Goal: Task Accomplishment & Management: Complete application form

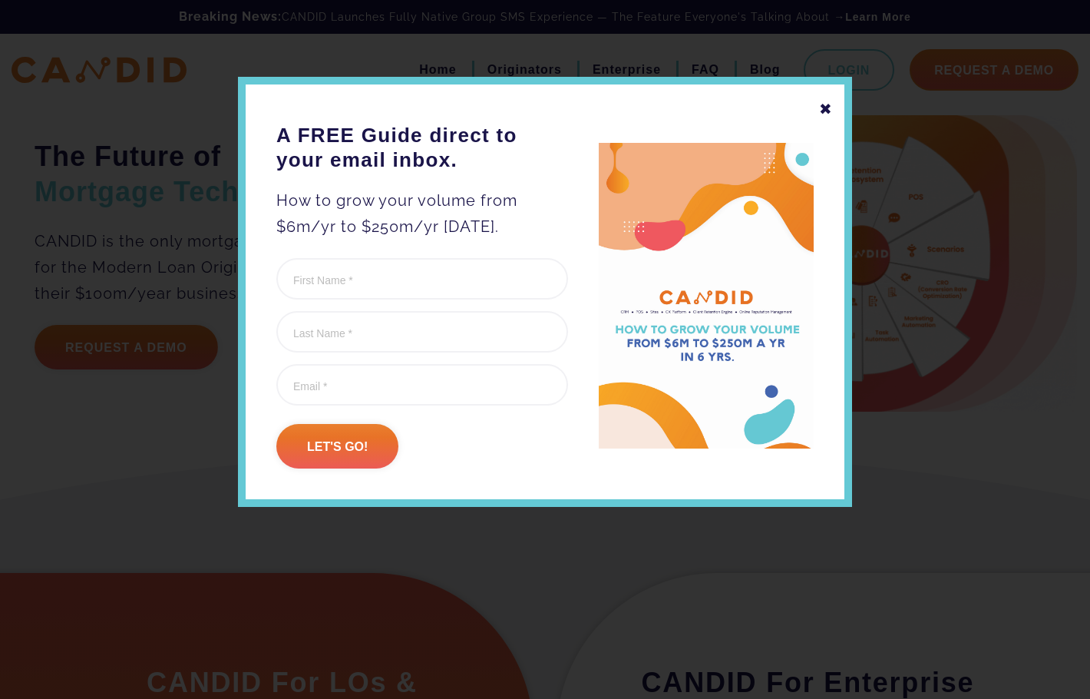
click at [820, 108] on div "✖" at bounding box center [826, 109] width 14 height 26
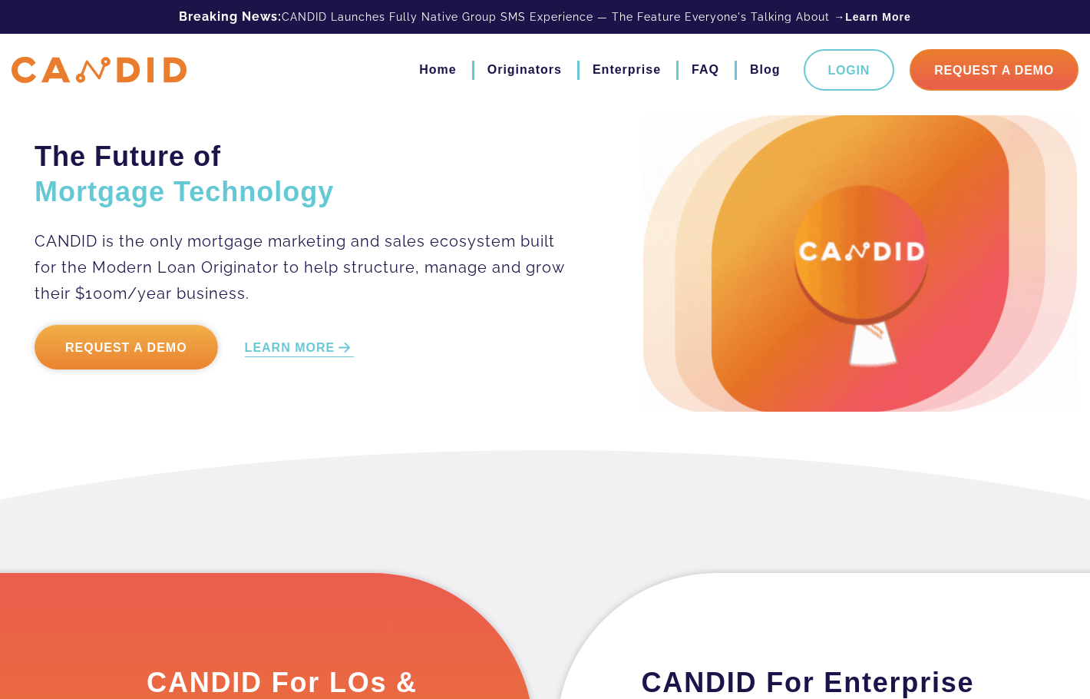
click at [136, 346] on link "Request a Demo" at bounding box center [127, 347] width 184 height 45
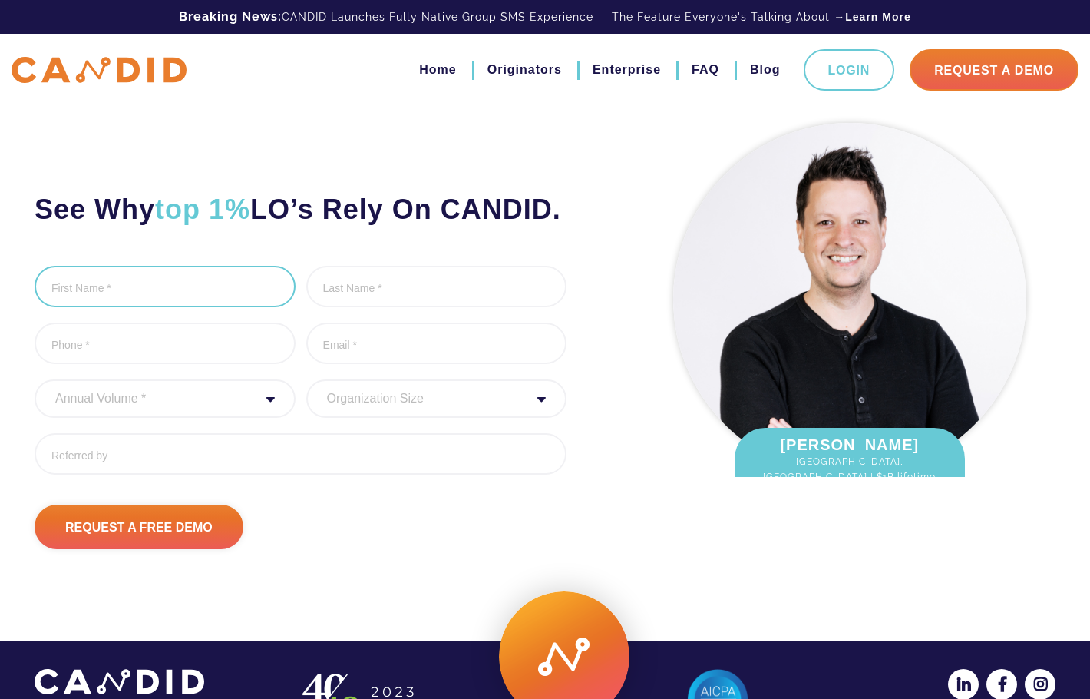
click at [149, 307] on input "First Name *" at bounding box center [165, 286] width 261 height 41
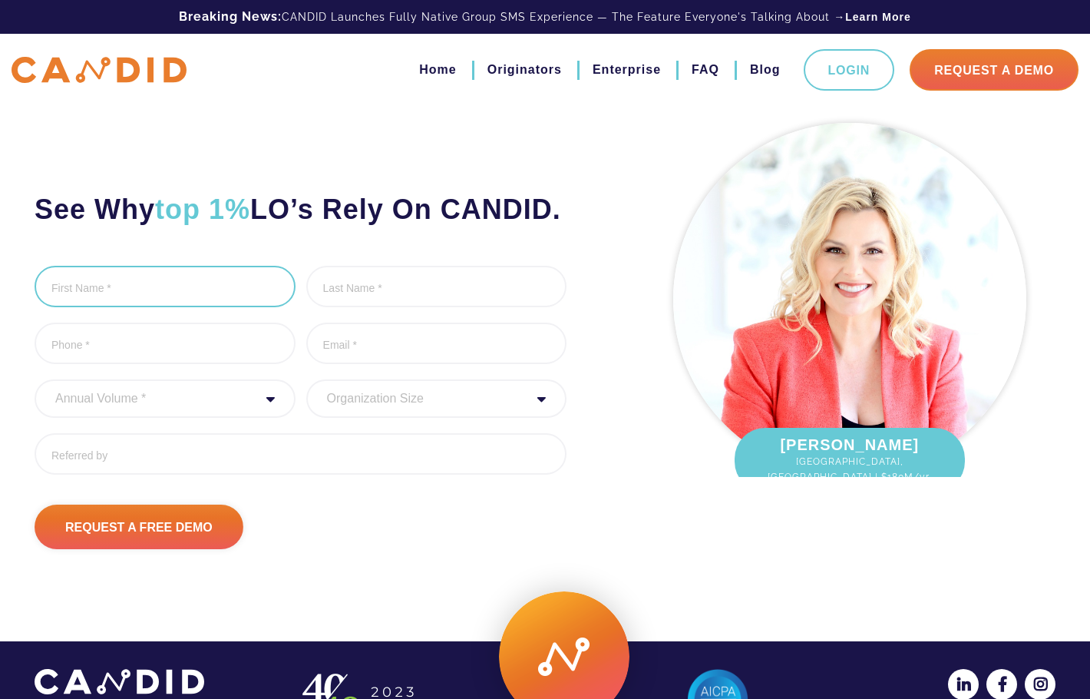
type input "ROBERT"
type input "Fillyaw"
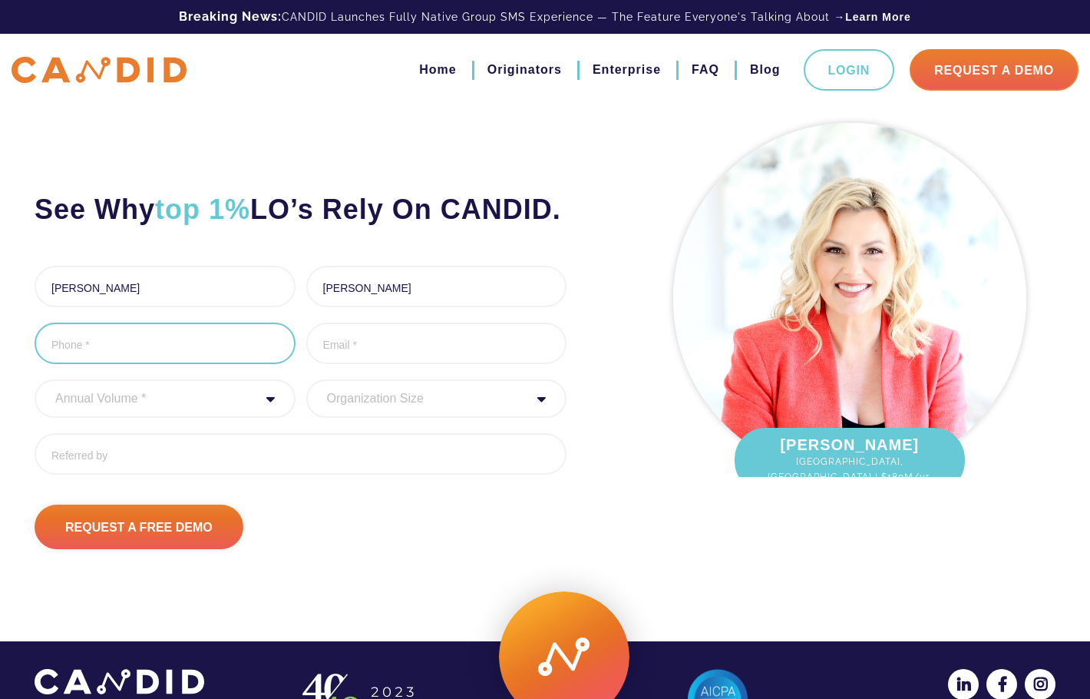
type input "3526651302"
type input "rfillyaw@hmamortgage.com"
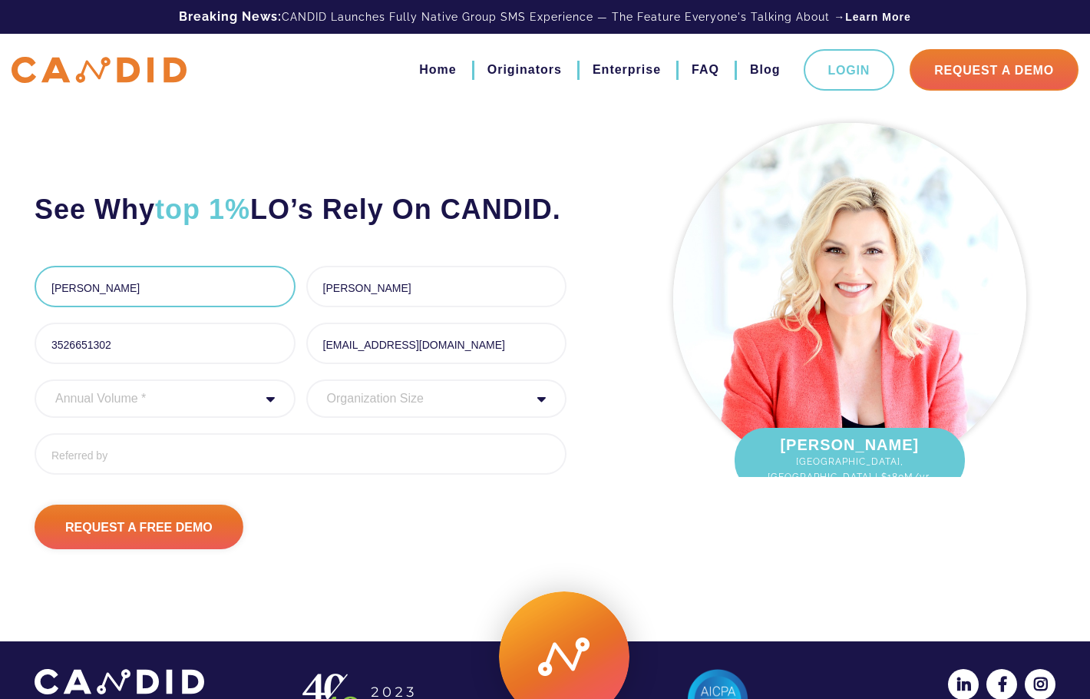
type input "(352) 665-1302"
click at [208, 418] on select "Annual Volume * 0 to 25M 25M to 50M 50M to 75M 75M to 100M 100M to 150M 150M to…" at bounding box center [165, 398] width 261 height 38
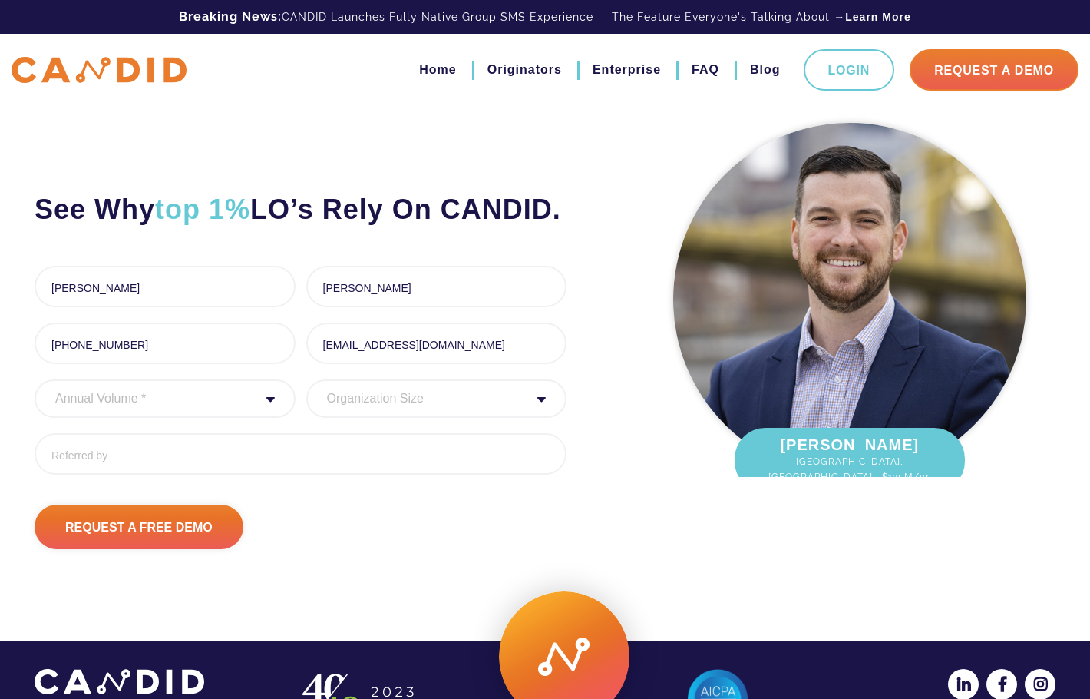
select select "250000000"
click at [35, 415] on select "Annual Volume * 0 to 25M 25M to 50M 50M to 75M 75M to 100M 100M to 150M 150M to…" at bounding box center [165, 398] width 261 height 38
click at [415, 549] on div "Request A Free Demo" at bounding box center [301, 526] width 532 height 45
click at [399, 410] on ul "First Name * ROBERT 6 of 1000 max characters Last Name * Fillyaw 7 of 1000 max …" at bounding box center [301, 376] width 532 height 220
click at [401, 418] on select "Organization Size 1 - 10 11 - 50 51 - 100 101 - 200 201 - 300 300 - 500 501+" at bounding box center [436, 398] width 261 height 38
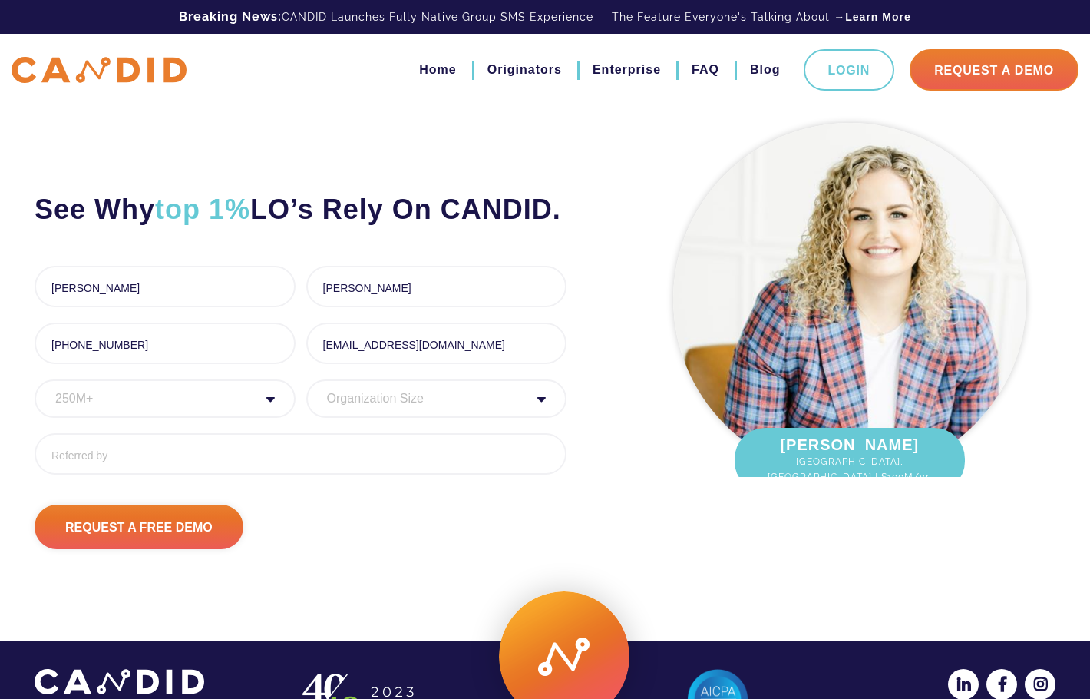
select select "300 - 500"
click at [306, 415] on select "Organization Size 1 - 10 11 - 50 51 - 100 101 - 200 201 - 300 300 - 500 501+" at bounding box center [436, 398] width 261 height 38
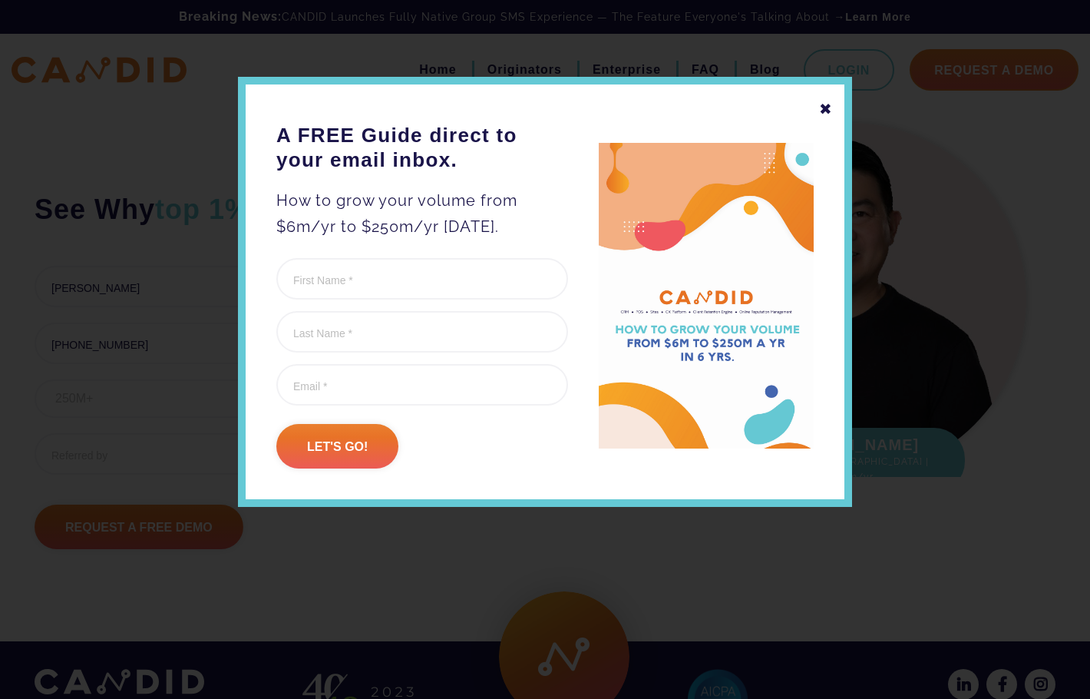
click at [825, 107] on div "✖" at bounding box center [826, 109] width 14 height 26
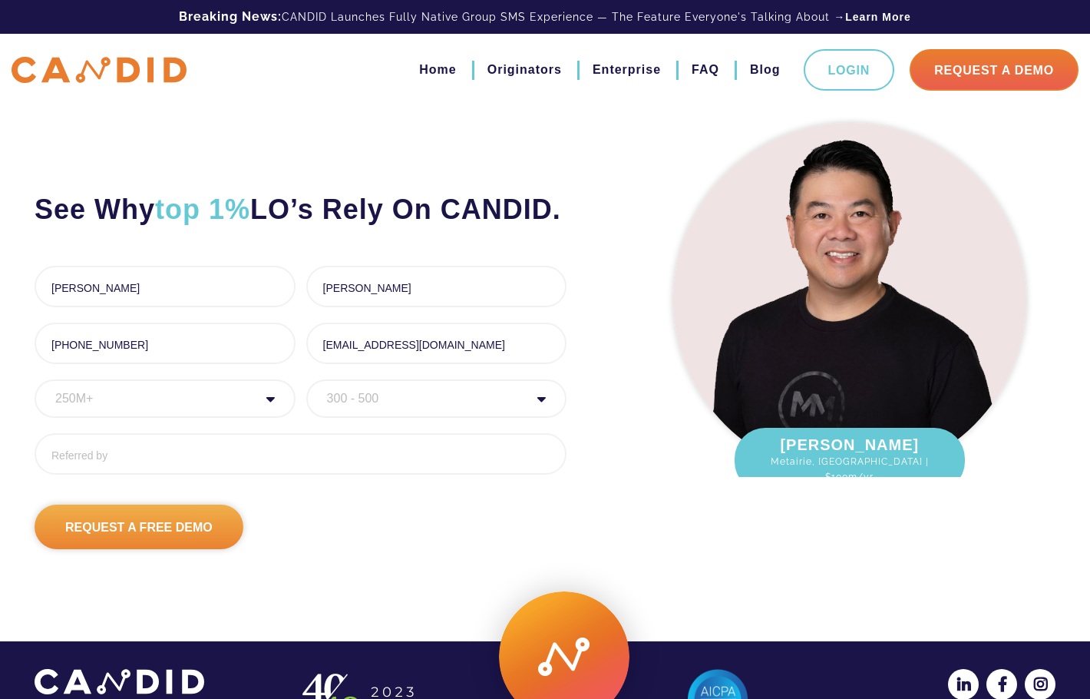
click at [149, 549] on input "Request A Free Demo" at bounding box center [139, 526] width 209 height 45
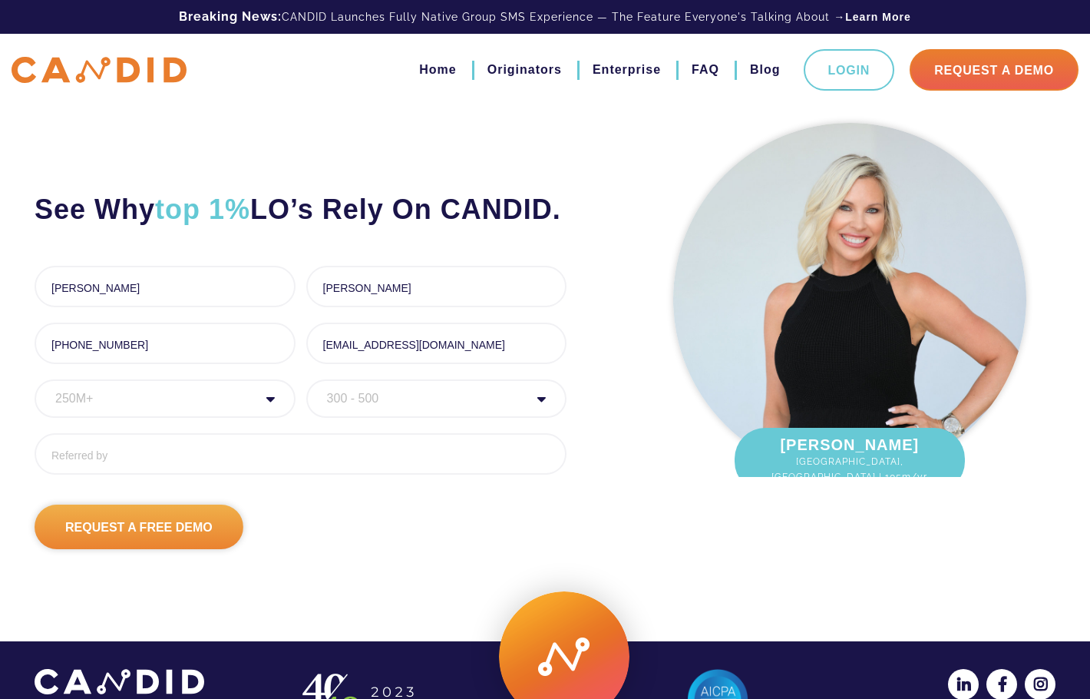
click at [116, 549] on input "Request A Free Demo" at bounding box center [139, 526] width 209 height 45
